Goal: Task Accomplishment & Management: Use online tool/utility

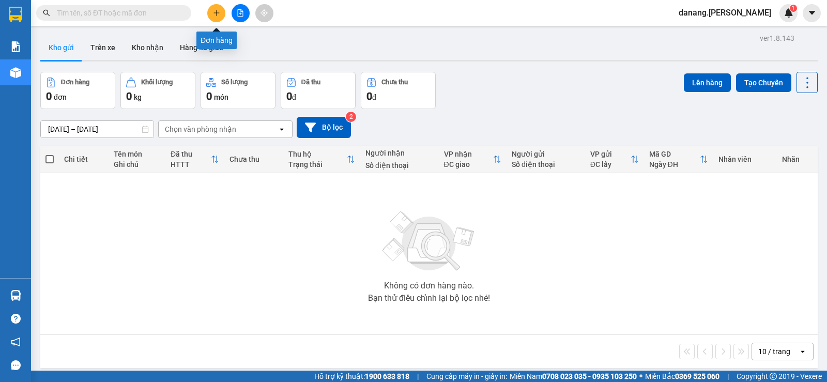
click at [218, 12] on icon "plus" at bounding box center [216, 12] width 7 height 7
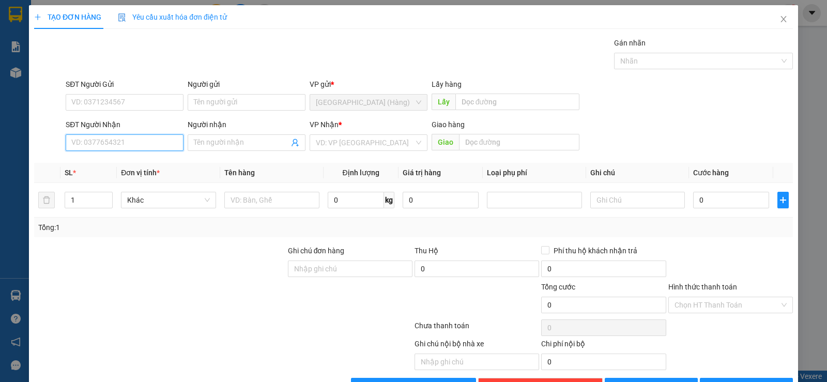
click at [110, 146] on input "SĐT Người Nhận" at bounding box center [125, 142] width 118 height 17
click at [117, 162] on div "0977220999 - [PERSON_NAME]" at bounding box center [123, 163] width 104 height 11
type input "0977220999"
type input "Hướng"
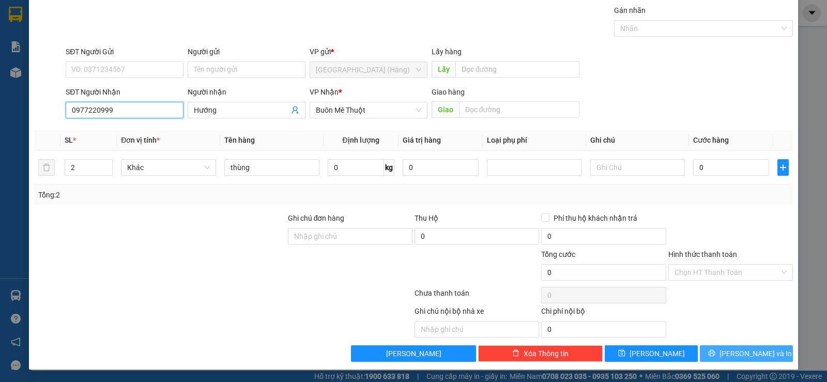
type input "0977220999"
click at [734, 352] on span "[PERSON_NAME] và In" at bounding box center [756, 353] width 72 height 11
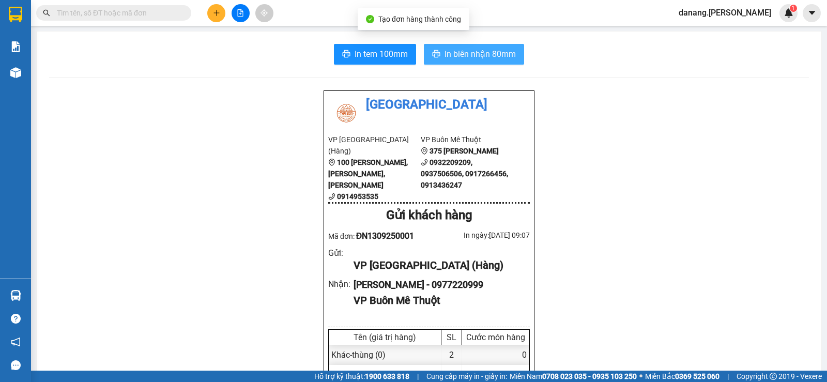
click at [497, 60] on button "In biên nhận 80mm" at bounding box center [474, 54] width 100 height 21
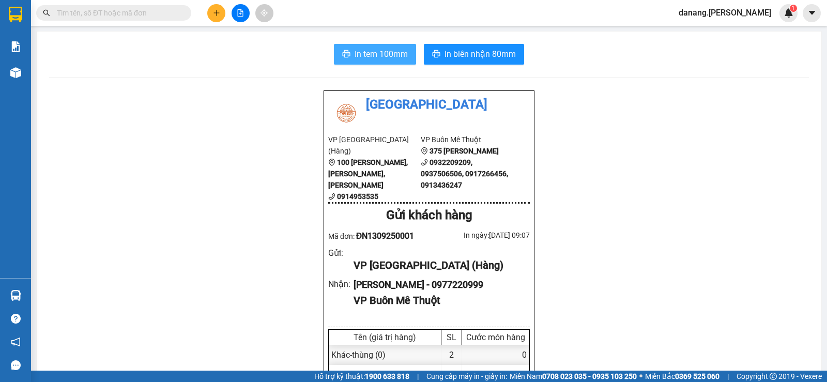
click at [370, 57] on span "In tem 100mm" at bounding box center [381, 54] width 53 height 13
click at [221, 15] on button at bounding box center [216, 13] width 18 height 18
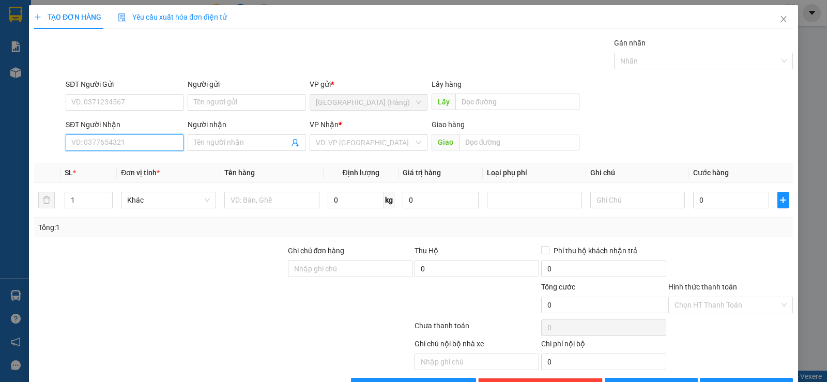
click at [128, 143] on input "SĐT Người Nhận" at bounding box center [125, 142] width 118 height 17
type input "0912174273"
click at [137, 161] on div "0912174273 - Diễm My" at bounding box center [123, 163] width 104 height 11
type input "Diễm My"
type input "buôn hồ"
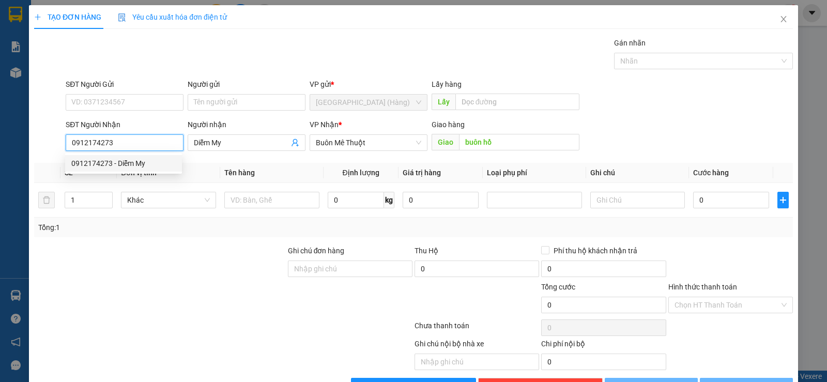
type input "40.000"
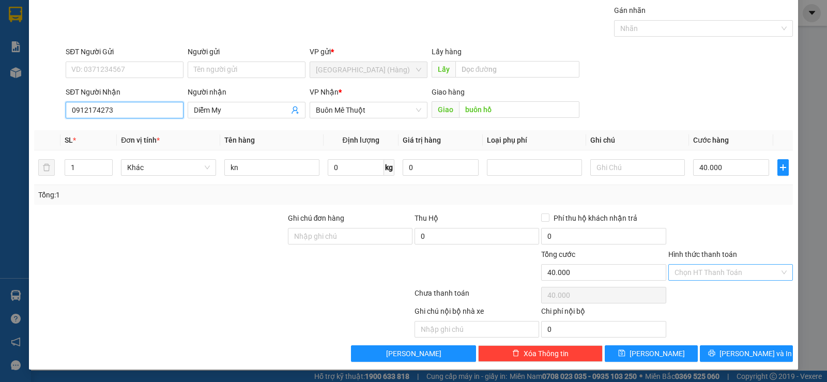
type input "0912174273"
click at [718, 274] on input "Hình thức thanh toán" at bounding box center [727, 273] width 105 height 16
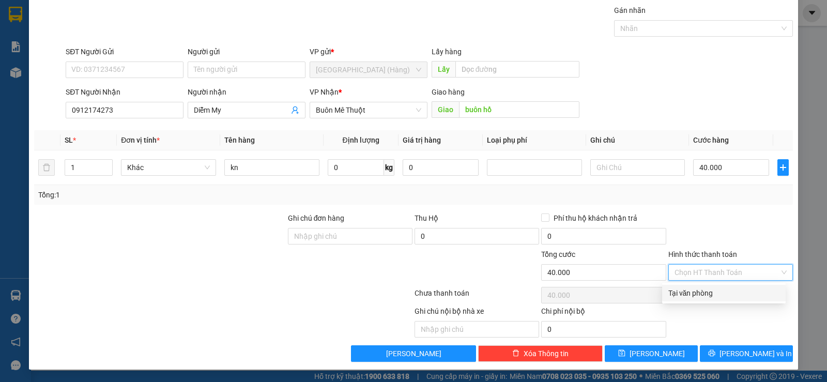
click at [720, 294] on div "Tại văn phòng" at bounding box center [724, 292] width 111 height 11
type input "0"
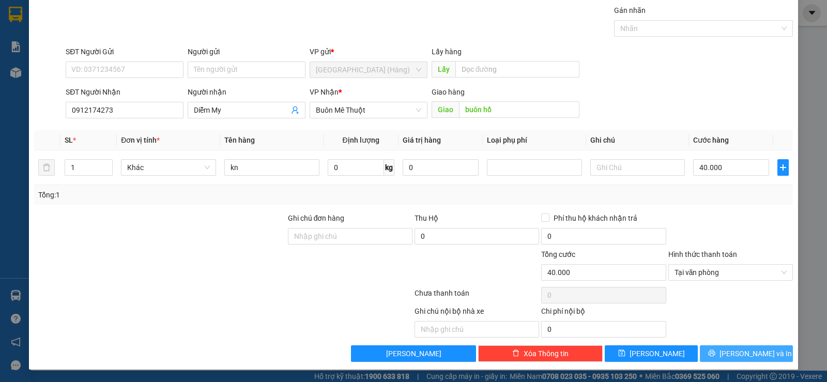
click at [749, 354] on span "[PERSON_NAME] và In" at bounding box center [756, 353] width 72 height 11
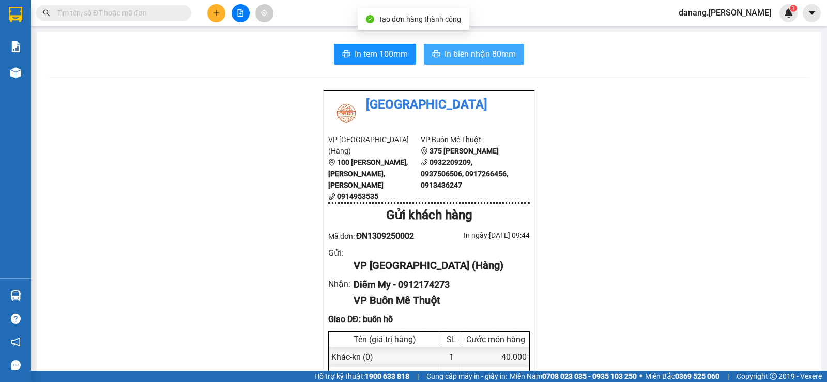
click at [492, 58] on span "In biên nhận 80mm" at bounding box center [480, 54] width 71 height 13
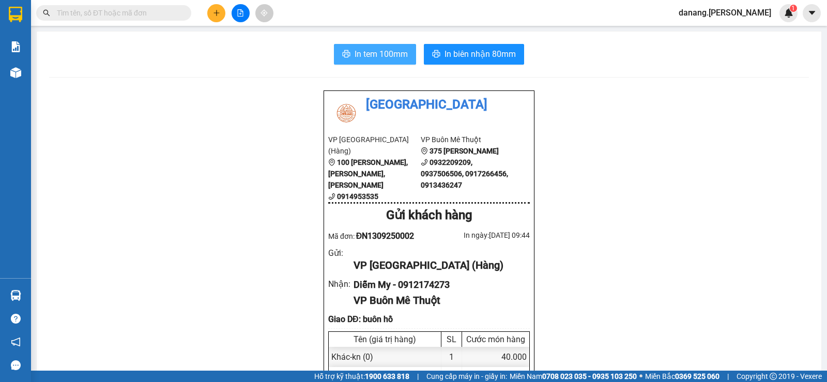
click at [374, 60] on span "In tem 100mm" at bounding box center [381, 54] width 53 height 13
click at [144, 8] on input "text" at bounding box center [118, 12] width 122 height 11
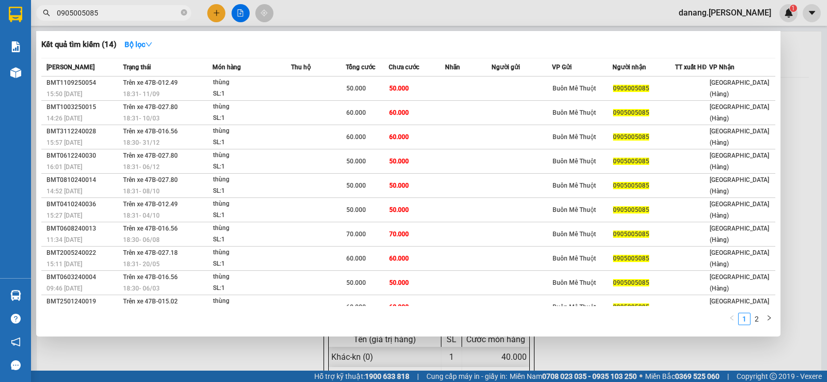
click at [102, 16] on input "0905005085" at bounding box center [118, 12] width 122 height 11
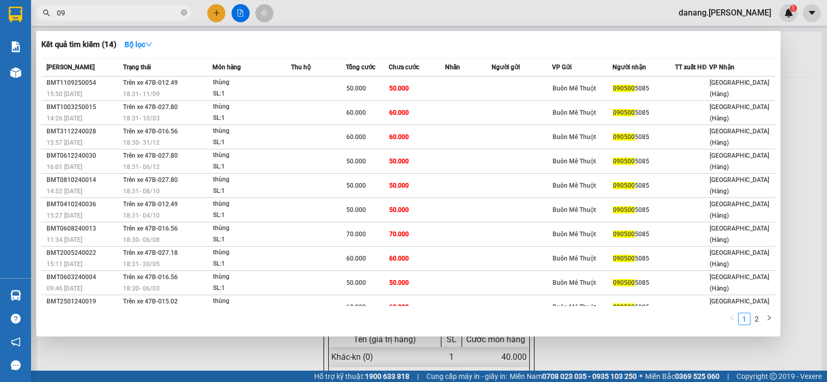
type input "0"
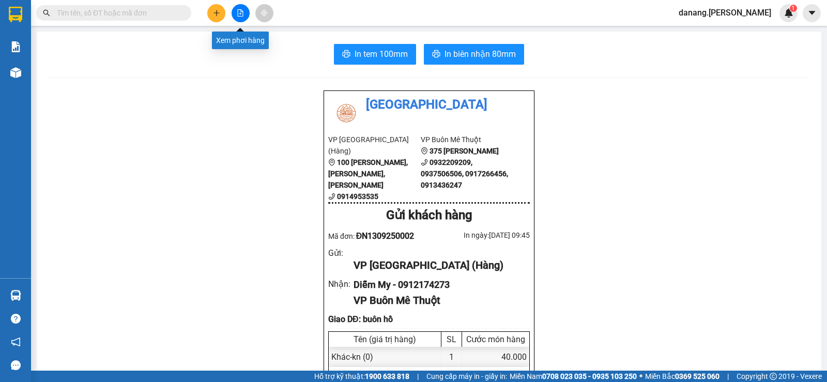
click at [237, 16] on icon "file-add" at bounding box center [240, 12] width 7 height 7
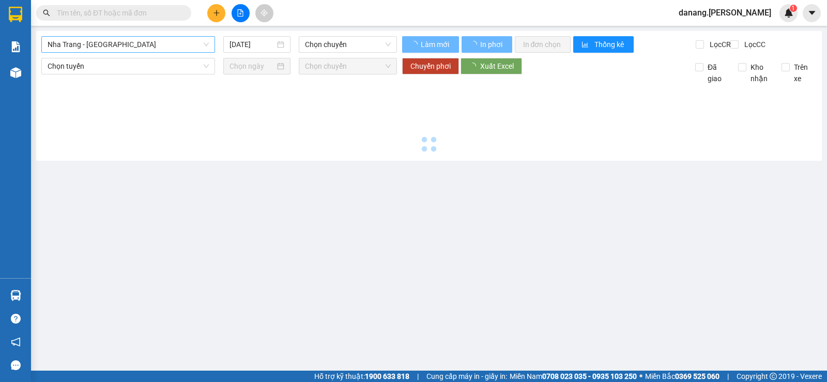
click at [113, 41] on span "Nha Trang - [GEOGRAPHIC_DATA]" at bounding box center [128, 45] width 161 height 16
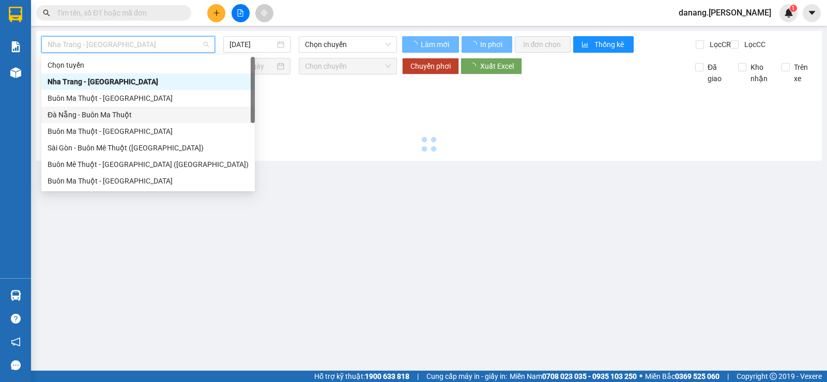
click at [96, 118] on div "Đà Nẵng - Buôn Ma Thuột" at bounding box center [148, 114] width 201 height 11
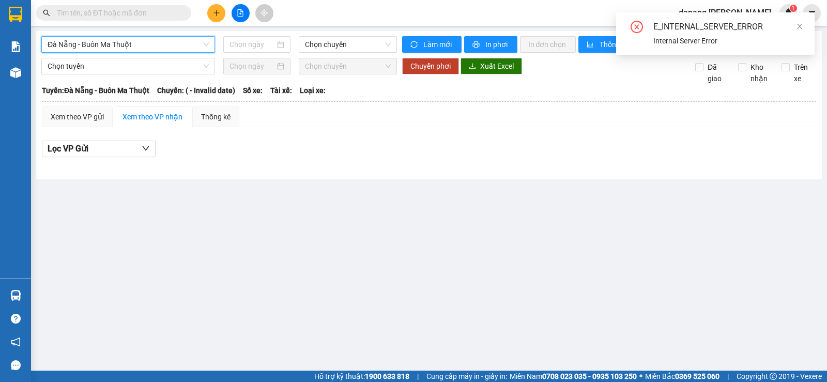
click at [154, 48] on span "Đà Nẵng - Buôn Ma Thuột" at bounding box center [128, 45] width 161 height 16
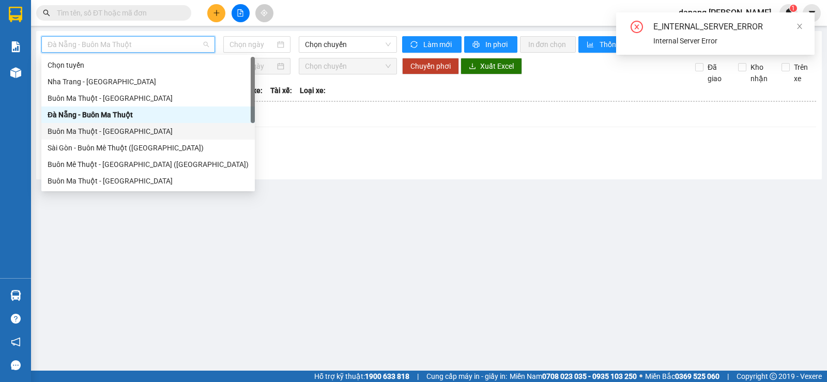
click at [93, 130] on div "Buôn Ma Thuột - [GEOGRAPHIC_DATA]" at bounding box center [148, 131] width 201 height 11
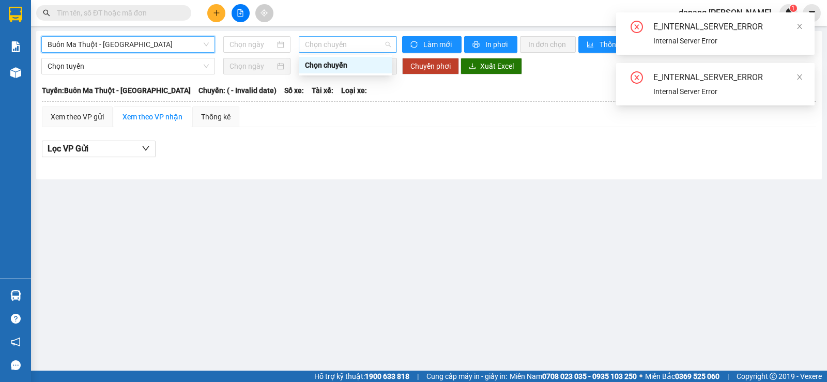
click at [335, 47] on span "Chọn chuyến" at bounding box center [347, 45] width 85 height 16
click at [334, 65] on div "Chọn chuyến" at bounding box center [345, 64] width 81 height 11
click at [248, 41] on input at bounding box center [253, 44] width 46 height 11
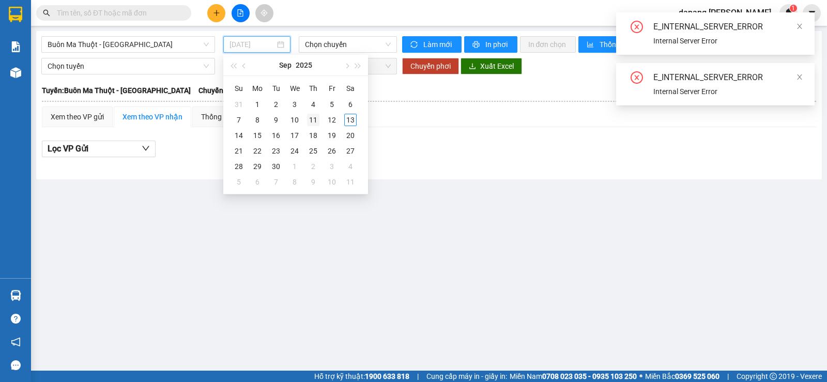
type input "[DATE]"
click at [314, 120] on div "11" at bounding box center [313, 120] width 12 height 12
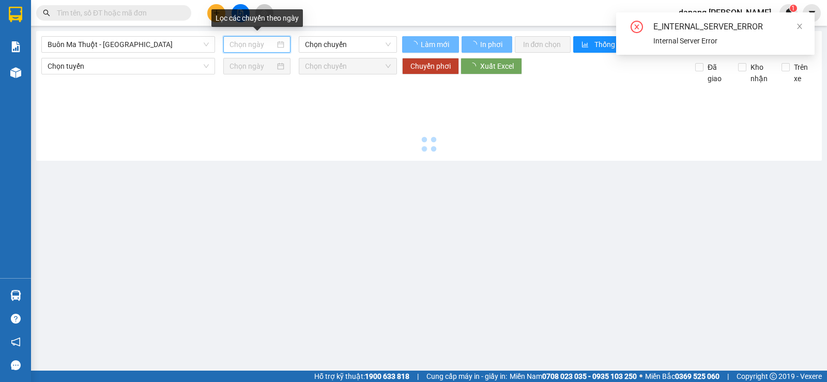
click at [253, 43] on input at bounding box center [253, 44] width 46 height 11
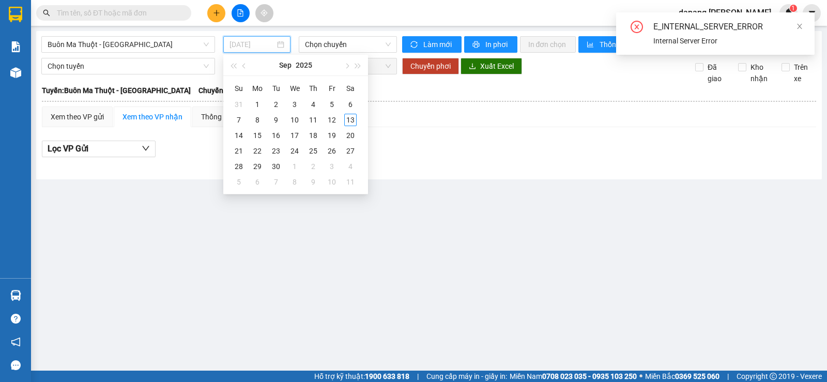
type input "[DATE]"
click at [312, 119] on div "11" at bounding box center [313, 120] width 12 height 12
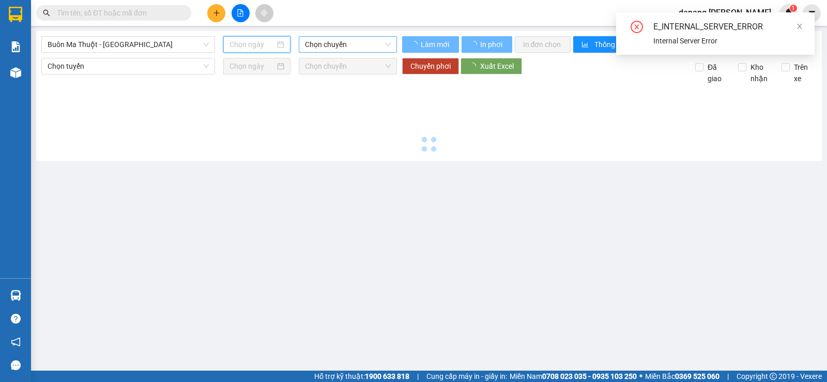
click at [331, 45] on span "Chọn chuyến" at bounding box center [347, 45] width 85 height 16
click at [348, 63] on div "Chọn chuyến" at bounding box center [345, 64] width 81 height 11
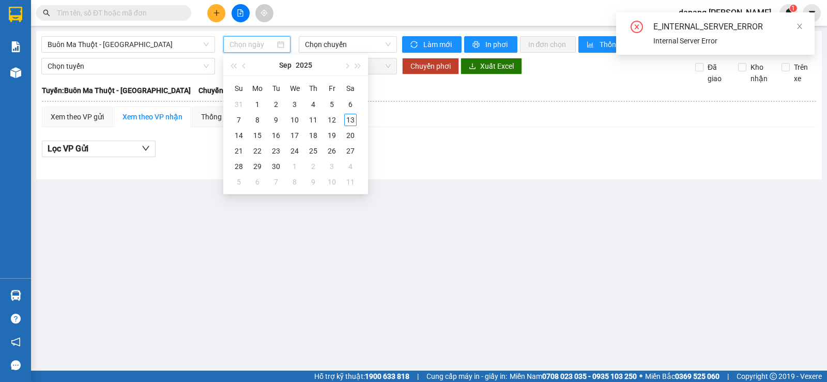
click at [263, 45] on input at bounding box center [253, 44] width 46 height 11
type input "[DATE]"
click at [313, 123] on div "11" at bounding box center [313, 120] width 12 height 12
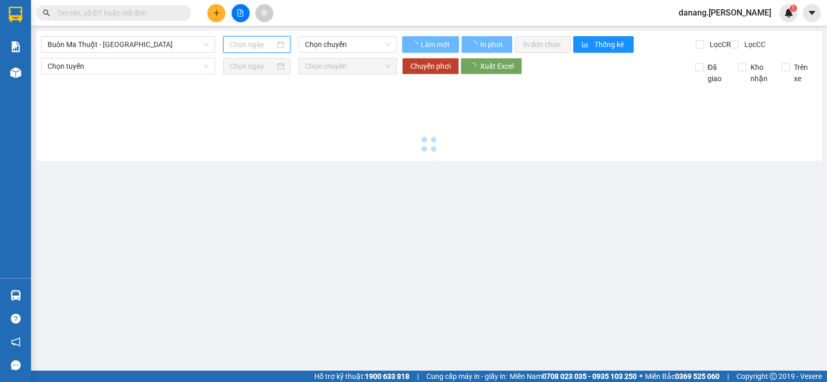
type input "[DATE]"
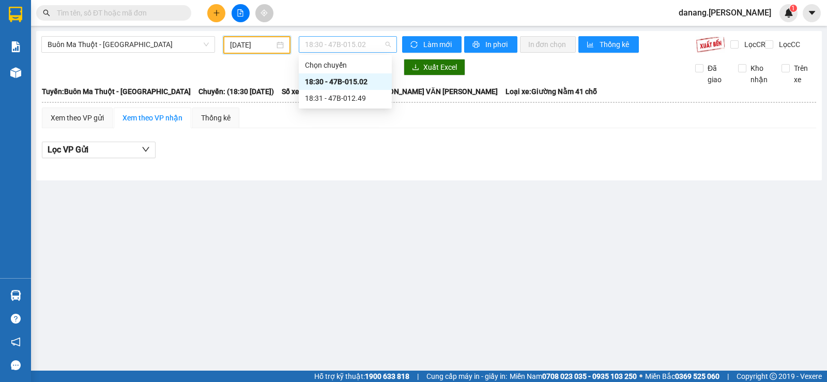
click at [347, 48] on span "18:30 - 47B-015.02" at bounding box center [347, 45] width 85 height 16
click at [355, 92] on div "18:31 - 47B-012.49" at bounding box center [345, 98] width 93 height 17
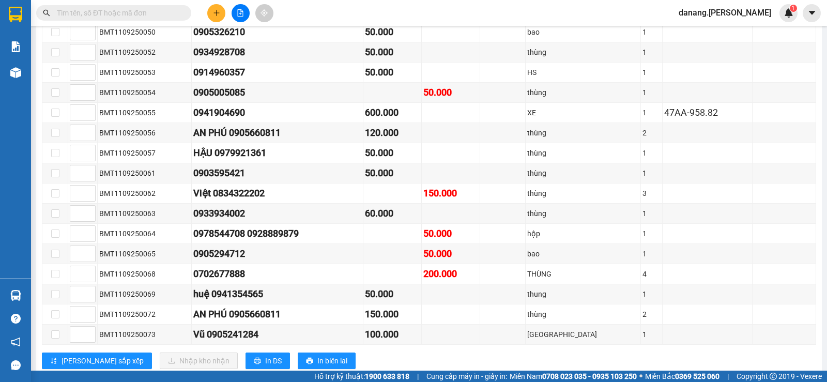
scroll to position [1224, 0]
